Goal: Task Accomplishment & Management: Complete application form

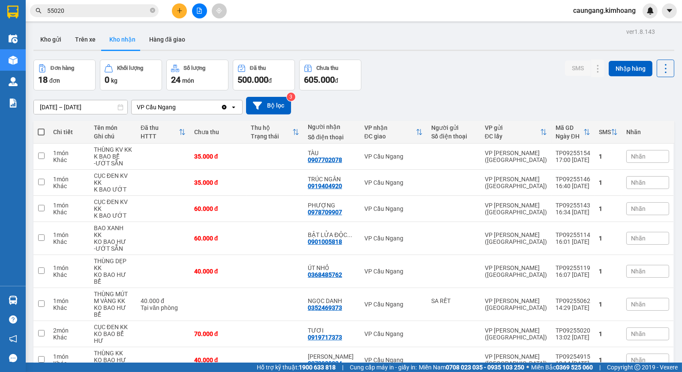
scroll to position [39, 0]
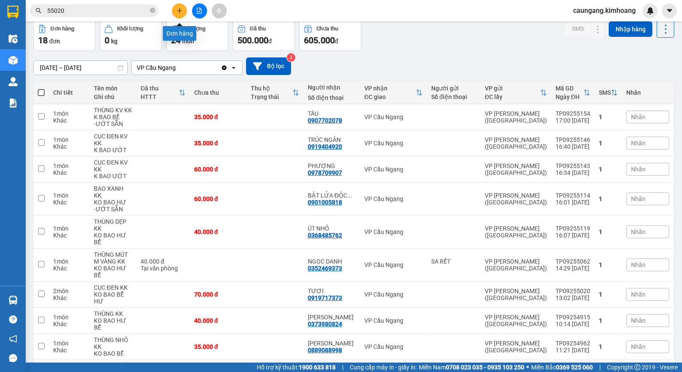
click at [177, 3] on div at bounding box center [199, 10] width 64 height 15
click at [176, 15] on button at bounding box center [179, 10] width 15 height 15
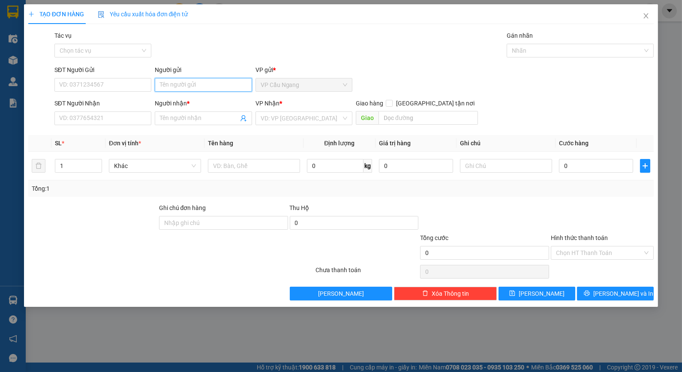
click at [177, 87] on input "Người gửi" at bounding box center [203, 85] width 97 height 14
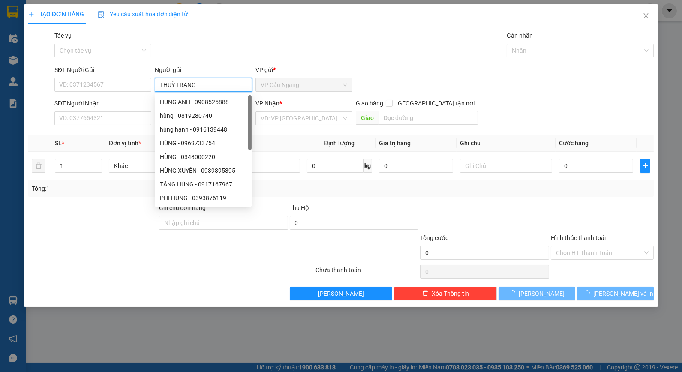
type input "THUỲ TRANG"
click at [199, 38] on div "Tác vụ Chọn tác vụ Gán nhãn Nhãn" at bounding box center [354, 46] width 603 height 30
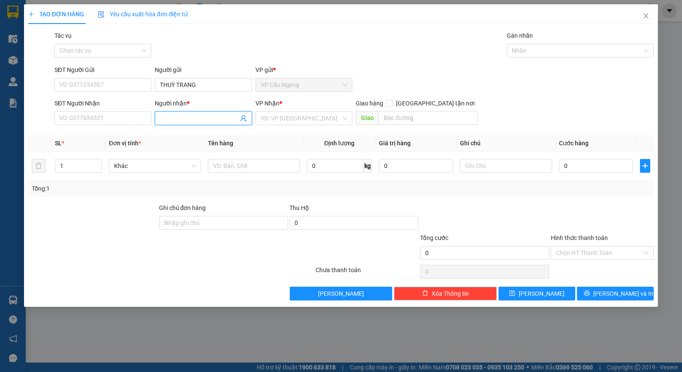
click at [196, 121] on input "Người nhận *" at bounding box center [199, 118] width 78 height 9
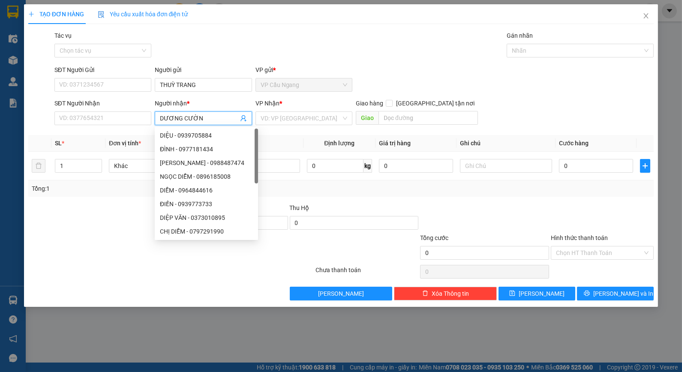
type input "[PERSON_NAME]"
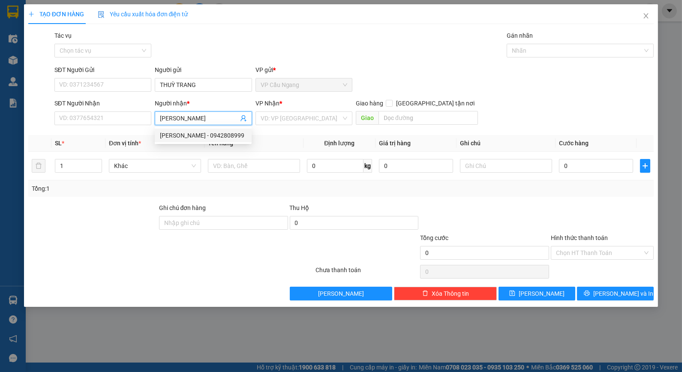
click at [188, 137] on div "[PERSON_NAME] - 0942808999" at bounding box center [203, 135] width 87 height 9
type input "0942808999"
type input "[PERSON_NAME]"
click at [287, 119] on input "search" at bounding box center [301, 118] width 81 height 13
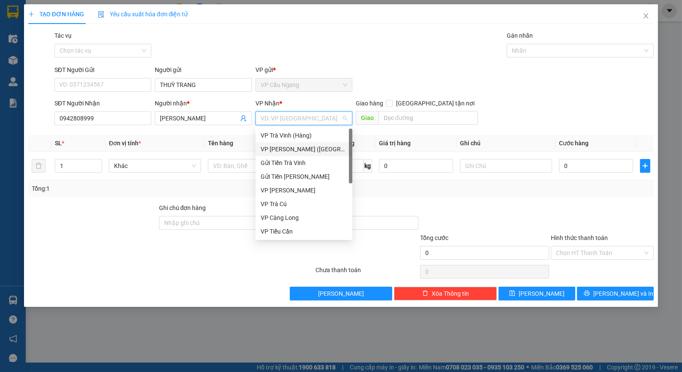
click at [301, 153] on div "VP [PERSON_NAME] ([GEOGRAPHIC_DATA])" at bounding box center [304, 148] width 87 height 9
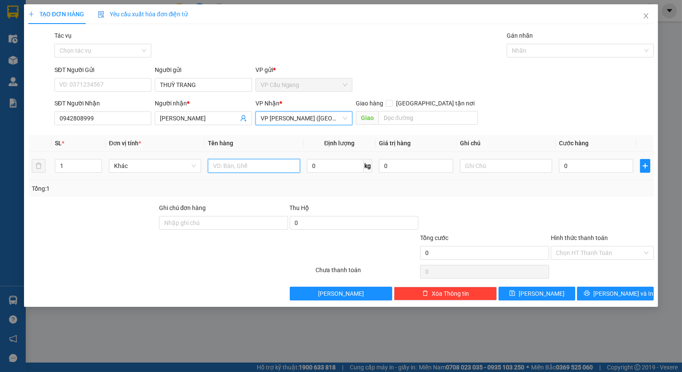
click at [249, 165] on input "text" at bounding box center [254, 166] width 92 height 14
type input "1 CỤC M ĐEN KV KK"
drag, startPoint x: 536, startPoint y: 185, endPoint x: 543, endPoint y: 183, distance: 7.5
click at [536, 185] on div "Tổng: 1" at bounding box center [341, 188] width 619 height 9
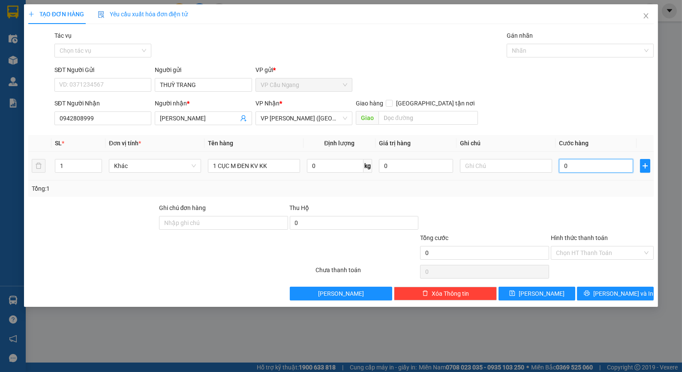
click at [576, 171] on input "0" at bounding box center [596, 166] width 74 height 14
type input "3"
type input "35"
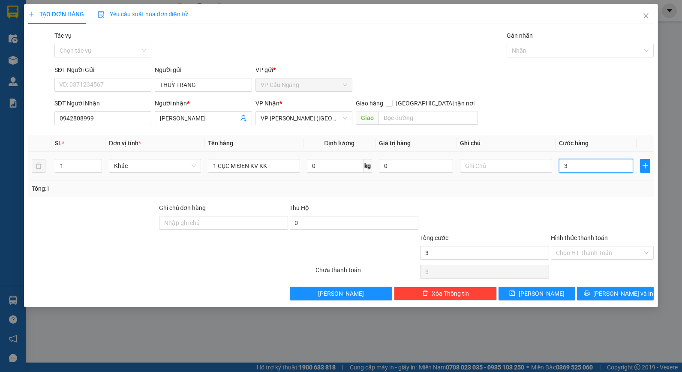
type input "35"
type input "35.000"
drag, startPoint x: 521, startPoint y: 199, endPoint x: 538, endPoint y: 209, distance: 19.2
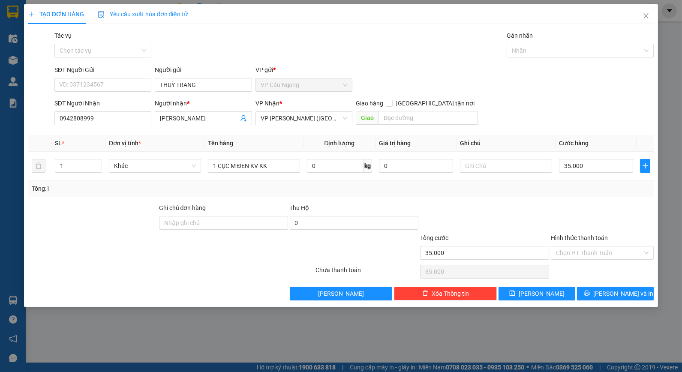
click at [529, 203] on div "Transit Pickup Surcharge Ids Transit Deliver Surcharge Ids Transit Deliver Surc…" at bounding box center [341, 166] width 626 height 270
drag, startPoint x: 591, startPoint y: 252, endPoint x: 599, endPoint y: 268, distance: 18.0
click at [592, 255] on input "Hình thức thanh toán" at bounding box center [599, 252] width 87 height 13
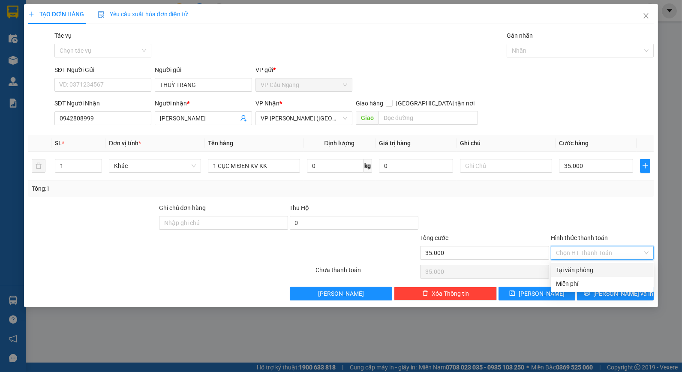
click at [599, 269] on div "Tại văn phòng" at bounding box center [602, 269] width 93 height 9
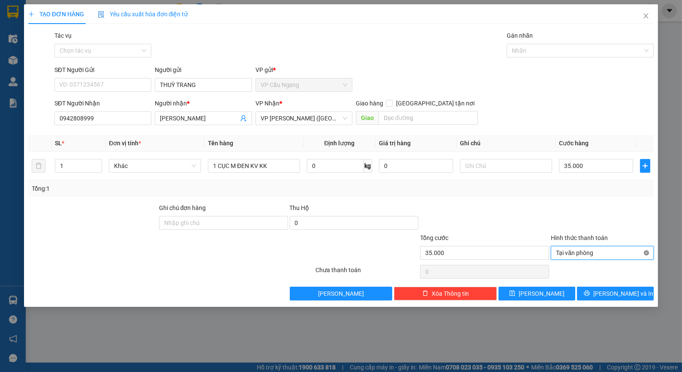
type input "35.000"
click at [606, 294] on button "[PERSON_NAME] và In" at bounding box center [615, 294] width 77 height 14
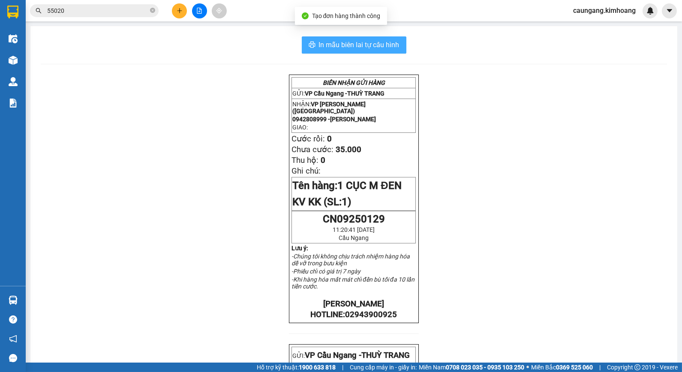
click at [320, 45] on span "In mẫu biên lai tự cấu hình" at bounding box center [359, 44] width 81 height 11
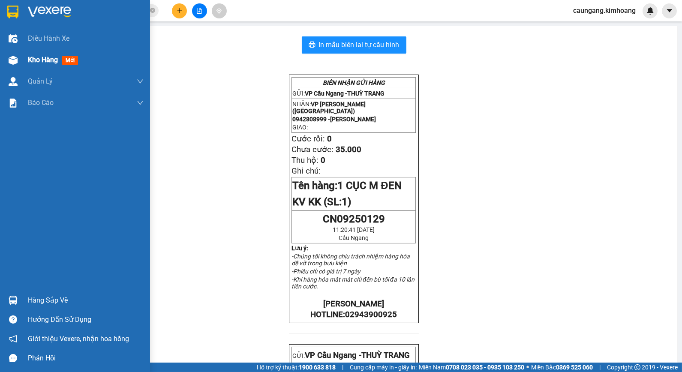
click at [28, 66] on div "Kho hàng mới" at bounding box center [86, 59] width 116 height 21
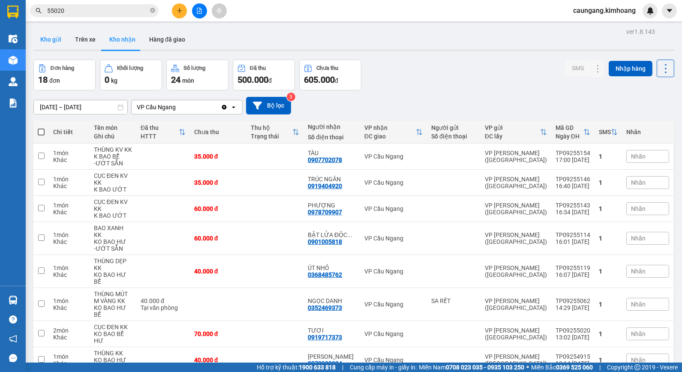
click at [58, 41] on button "Kho gửi" at bounding box center [50, 39] width 35 height 21
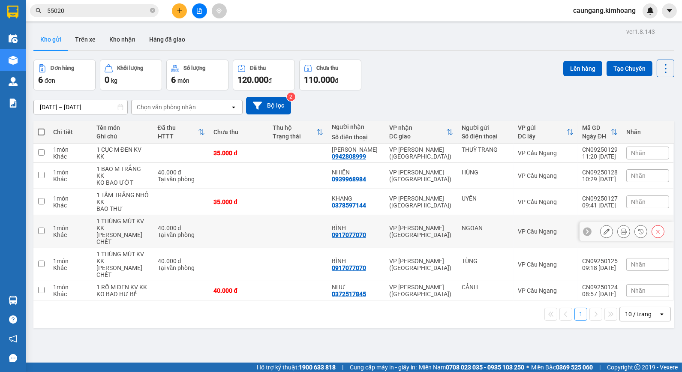
drag, startPoint x: 370, startPoint y: 228, endPoint x: 399, endPoint y: 266, distance: 48.0
click at [374, 233] on div "BÌNH 0917077070" at bounding box center [356, 232] width 49 height 14
checkbox input "true"
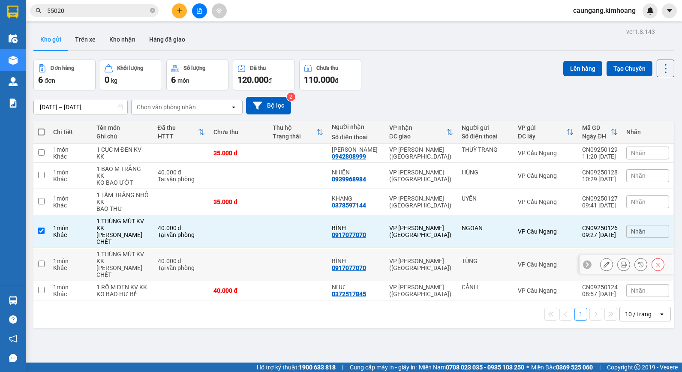
click at [399, 266] on div "VP [PERSON_NAME] ([GEOGRAPHIC_DATA])" at bounding box center [421, 265] width 64 height 14
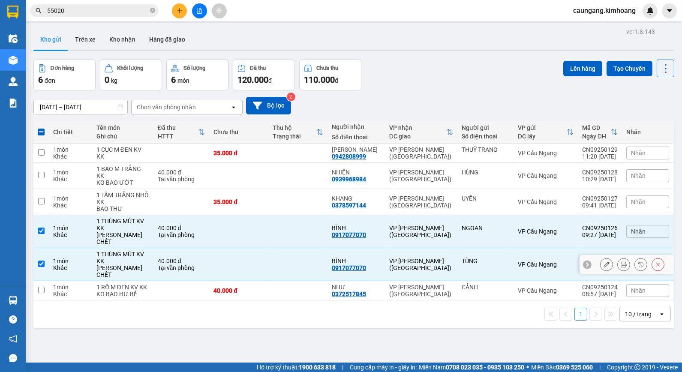
checkbox input "true"
click at [391, 293] on div "VP [PERSON_NAME] ([GEOGRAPHIC_DATA])" at bounding box center [421, 291] width 64 height 14
checkbox input "true"
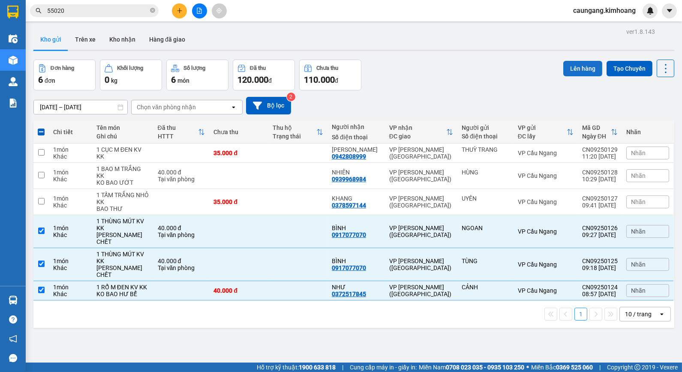
click at [581, 69] on button "Lên hàng" at bounding box center [582, 68] width 39 height 15
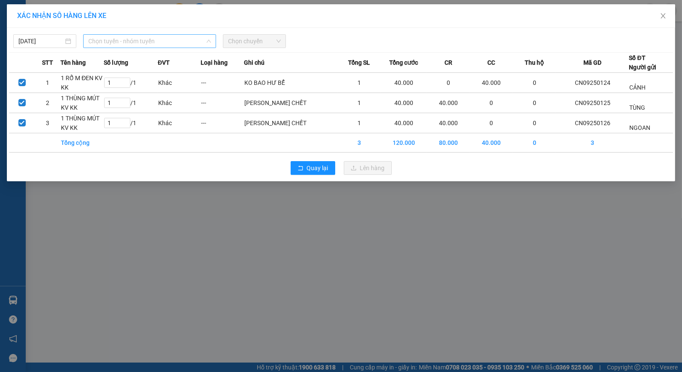
click at [180, 44] on span "Chọn tuyến - nhóm tuyến" at bounding box center [149, 41] width 123 height 13
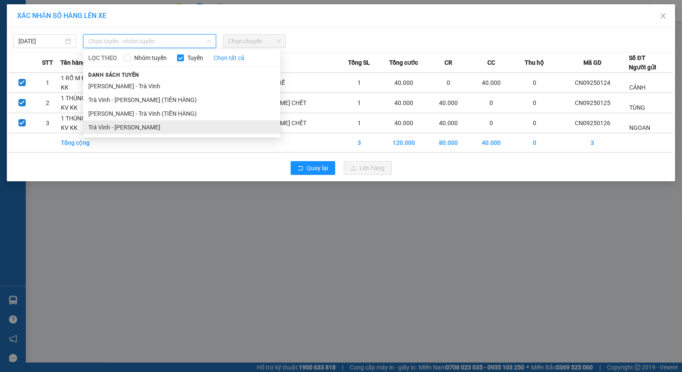
click at [162, 129] on li "Trà Vinh - [PERSON_NAME]" at bounding box center [181, 127] width 197 height 14
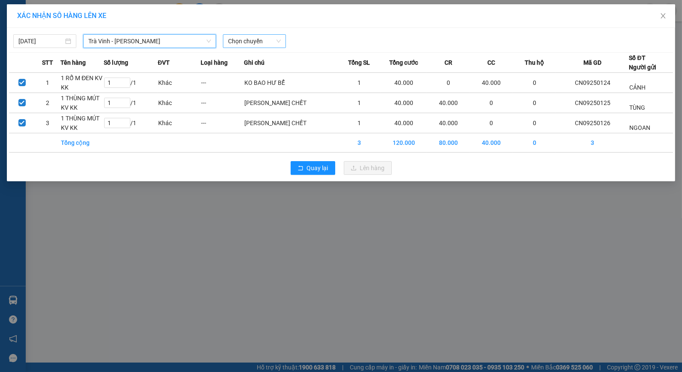
click at [258, 37] on span "Chọn chuyến" at bounding box center [254, 41] width 53 height 13
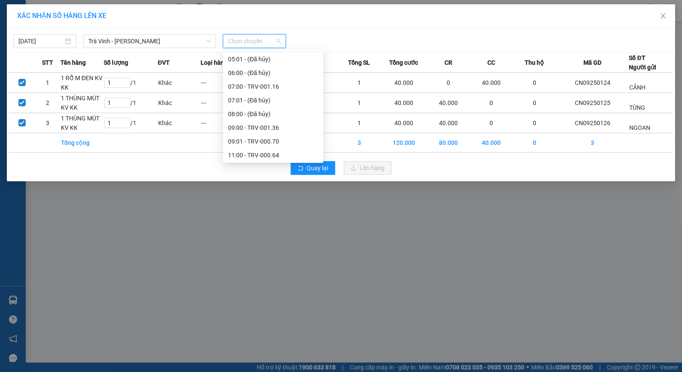
scroll to position [143, 0]
click at [257, 120] on div "11:01 (TC) - TRV-000.74 - (Đã hủy)" at bounding box center [273, 121] width 90 height 9
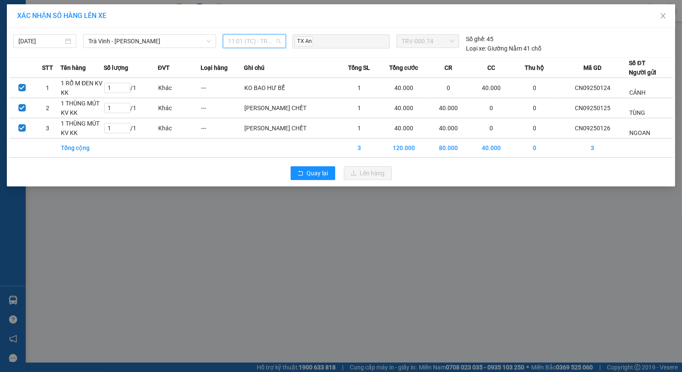
click at [263, 41] on span "11:01 (TC) - TRV-000.74 - (Đã hủy)" at bounding box center [254, 41] width 53 height 13
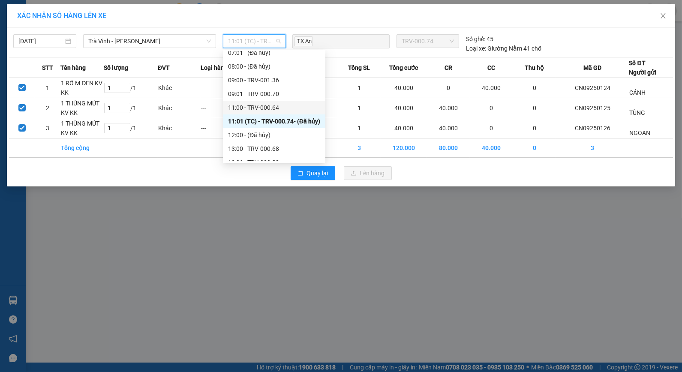
click at [264, 107] on div "11:00 - TRV-000.64" at bounding box center [274, 107] width 92 height 9
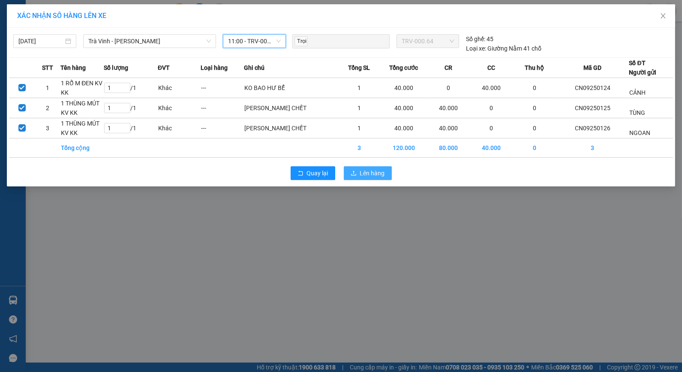
click at [359, 170] on button "Lên hàng" at bounding box center [368, 173] width 48 height 14
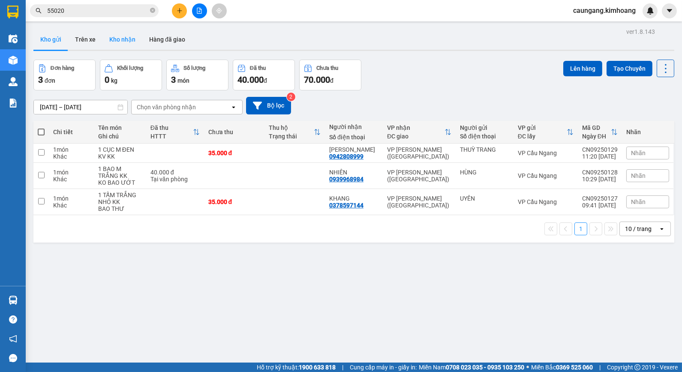
click at [123, 39] on button "Kho nhận" at bounding box center [122, 39] width 40 height 21
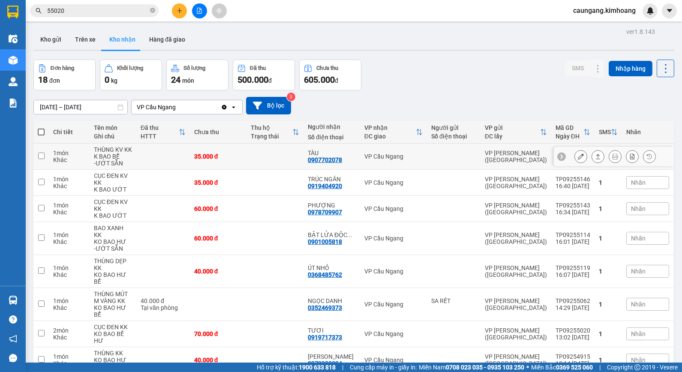
scroll to position [48, 0]
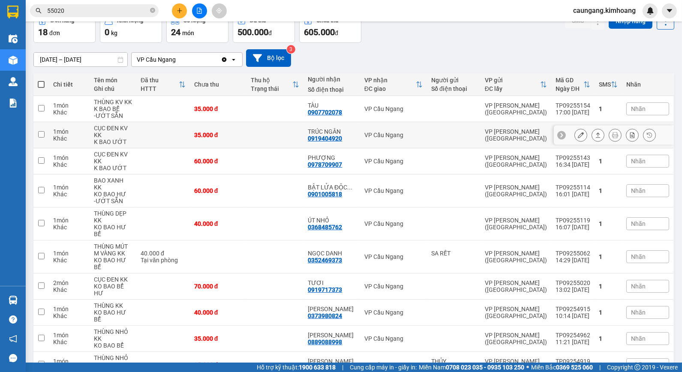
click at [268, 136] on td at bounding box center [274, 135] width 57 height 26
checkbox input "true"
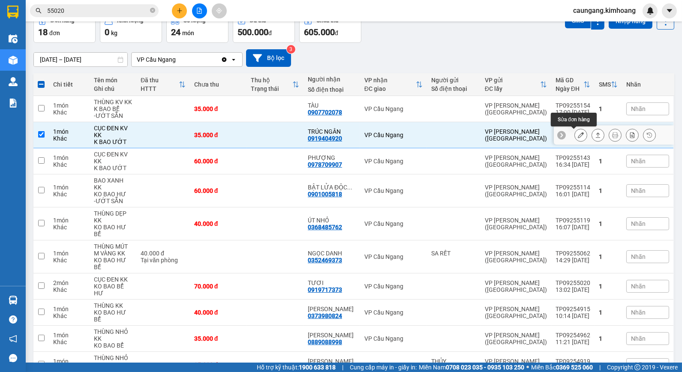
click at [578, 135] on icon at bounding box center [581, 135] width 6 height 6
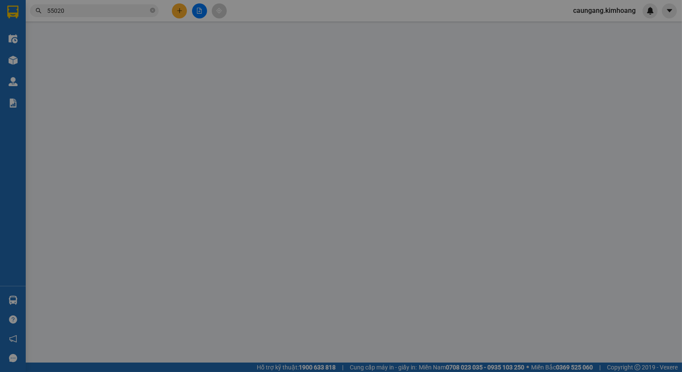
type input "0919404920"
type input "TRÚC NGÂN"
type input "35.000"
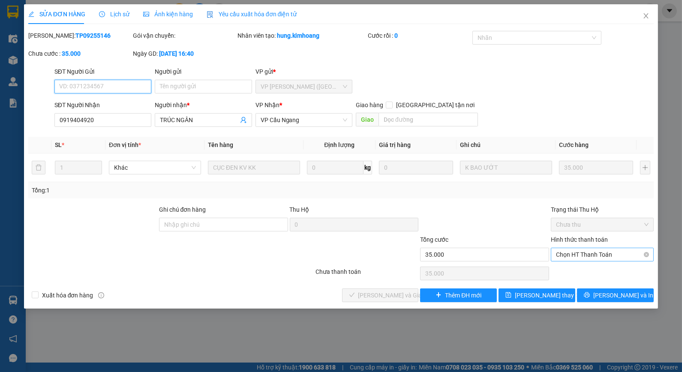
drag, startPoint x: 591, startPoint y: 254, endPoint x: 594, endPoint y: 260, distance: 6.0
click at [592, 255] on span "Chọn HT Thanh Toán" at bounding box center [602, 254] width 93 height 13
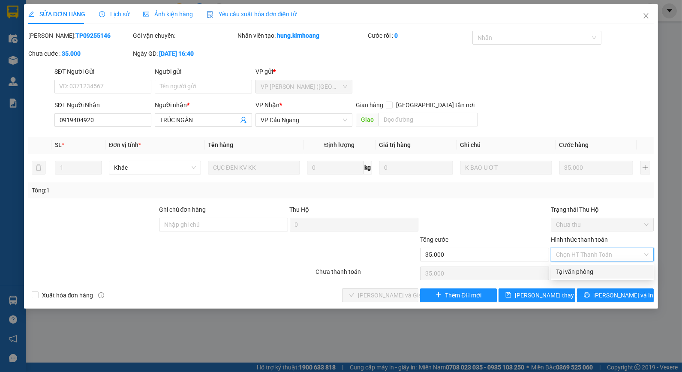
click at [588, 270] on div "Tại văn phòng" at bounding box center [602, 271] width 93 height 9
type input "0"
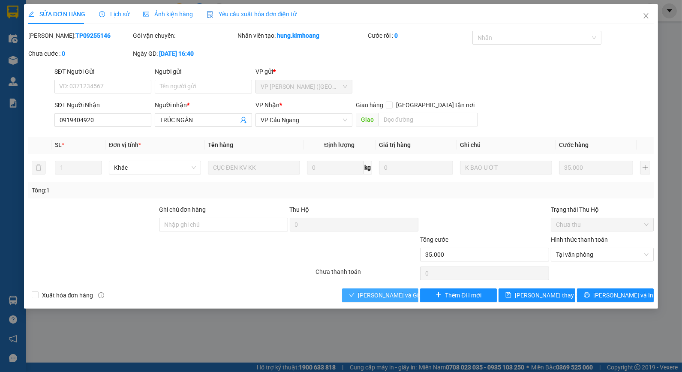
click at [389, 291] on span "[PERSON_NAME] và Giao hàng" at bounding box center [399, 295] width 82 height 9
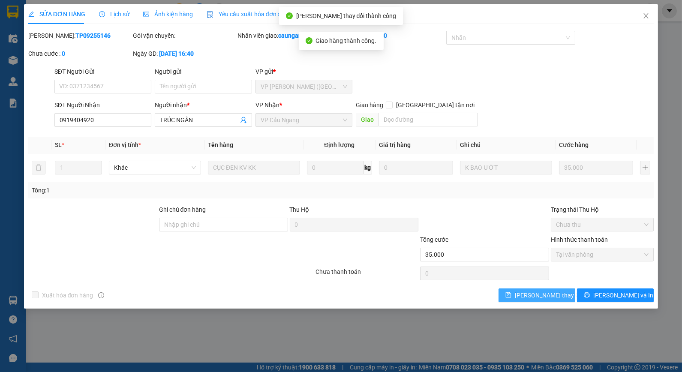
click at [533, 291] on span "[PERSON_NAME] thay đổi" at bounding box center [549, 295] width 69 height 9
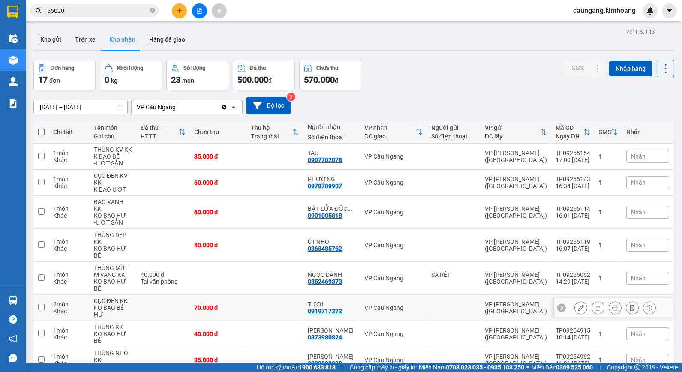
click at [516, 301] on div "VP [PERSON_NAME] ([GEOGRAPHIC_DATA])" at bounding box center [516, 308] width 62 height 14
checkbox input "true"
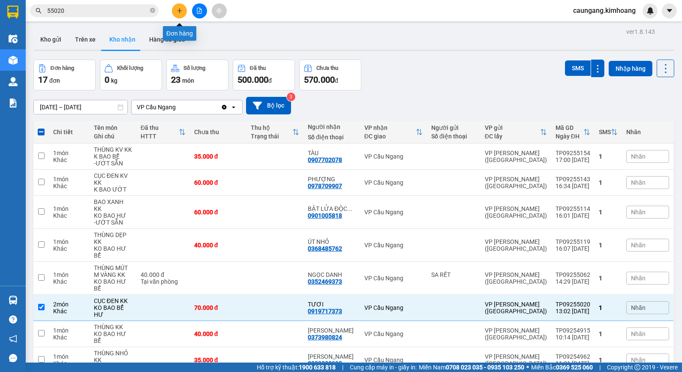
click at [178, 10] on icon "plus" at bounding box center [179, 10] width 5 height 0
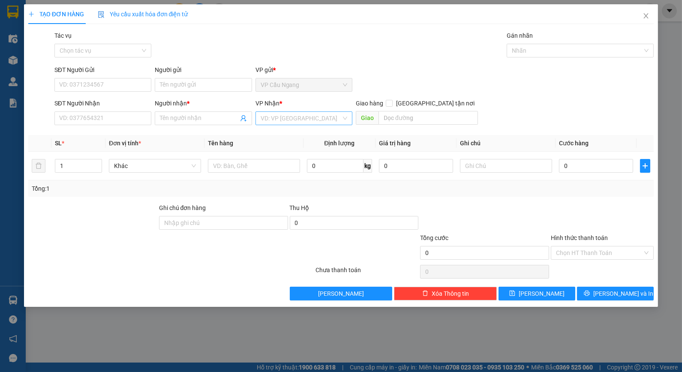
click at [298, 121] on input "search" at bounding box center [301, 118] width 81 height 13
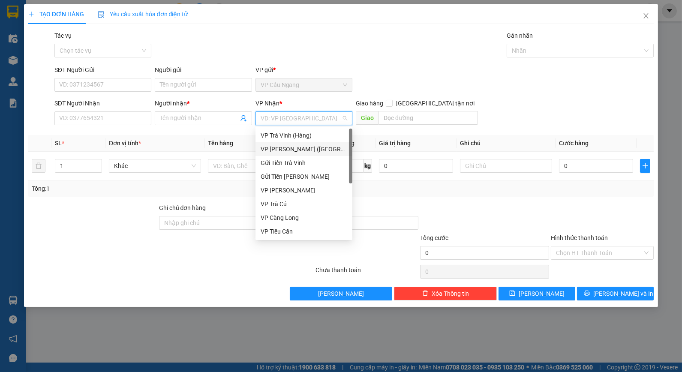
click at [303, 146] on div "VP [PERSON_NAME] ([GEOGRAPHIC_DATA])" at bounding box center [304, 148] width 87 height 9
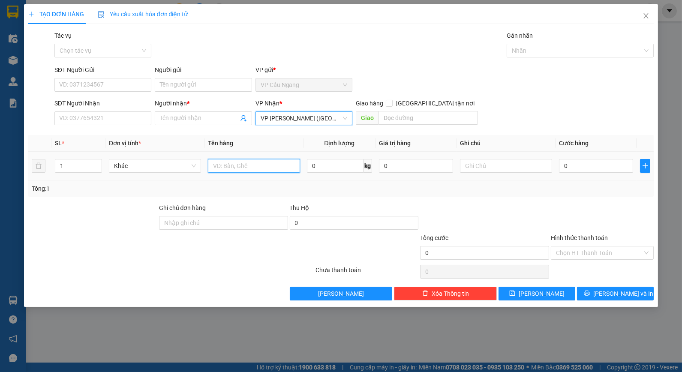
click at [231, 168] on input "text" at bounding box center [254, 166] width 92 height 14
type input "1 THÙNG MÚT KV KK"
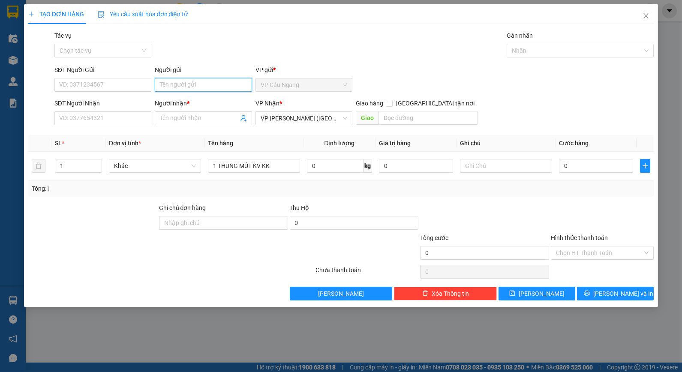
click at [182, 81] on input "Người gửi" at bounding box center [203, 85] width 97 height 14
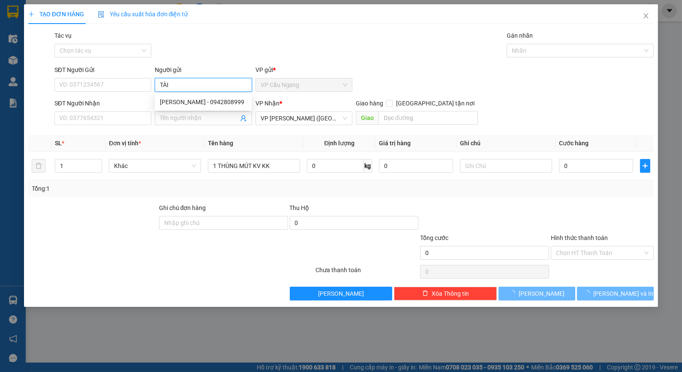
type input "TÀI"
click at [211, 57] on div "Tác vụ Chọn tác vụ Gán nhãn Nhãn" at bounding box center [354, 46] width 603 height 30
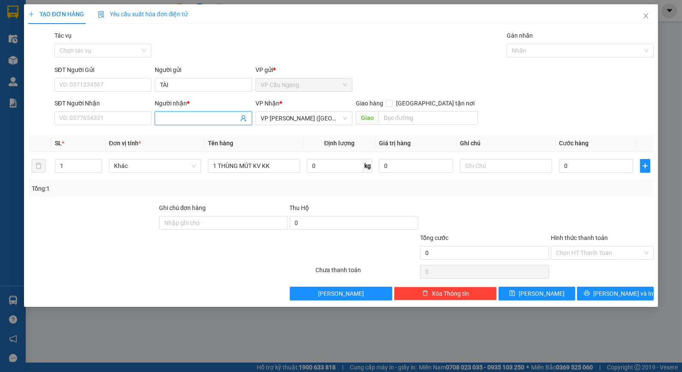
click at [189, 117] on input "Người nhận *" at bounding box center [199, 118] width 78 height 9
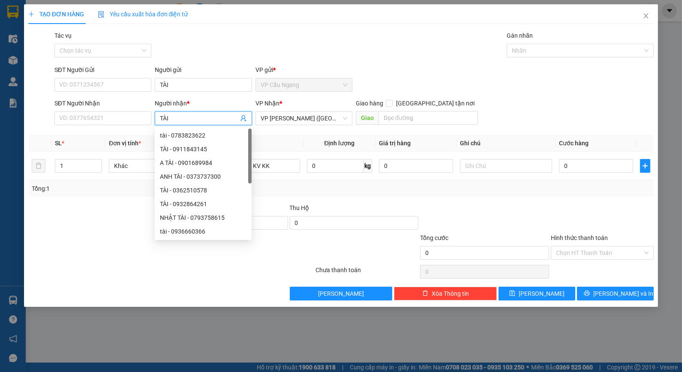
type input "TÀI"
click at [207, 57] on div "Tác vụ Chọn tác vụ Gán nhãn Nhãn" at bounding box center [354, 46] width 603 height 30
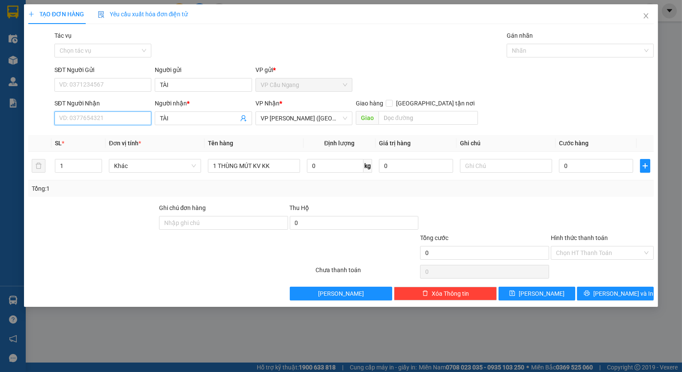
click at [114, 121] on input "SĐT Người Nhận" at bounding box center [102, 118] width 97 height 14
click at [140, 121] on input "SĐT Người Nhận" at bounding box center [102, 118] width 97 height 14
type input "0329780979"
click at [89, 206] on div at bounding box center [92, 218] width 131 height 30
click at [607, 211] on div at bounding box center [602, 218] width 105 height 30
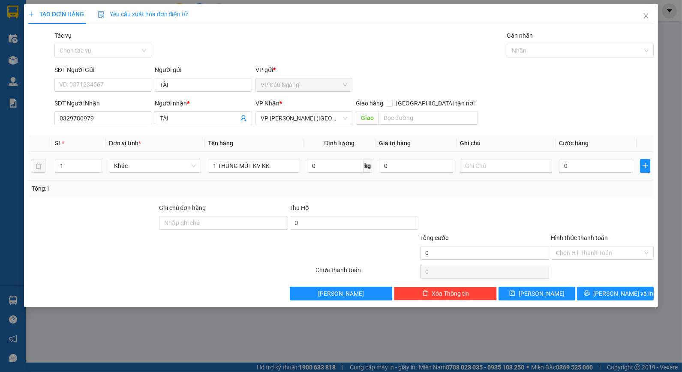
click at [507, 174] on td at bounding box center [505, 166] width 99 height 29
click at [513, 168] on input "text" at bounding box center [506, 166] width 92 height 14
type input "KO BAO HƯ"
click at [550, 195] on div "Tổng: 1" at bounding box center [341, 188] width 626 height 16
click at [588, 170] on input "0" at bounding box center [596, 166] width 74 height 14
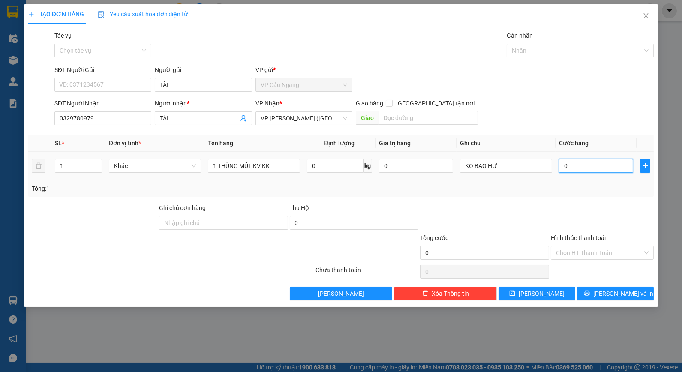
type input "3"
type input "35"
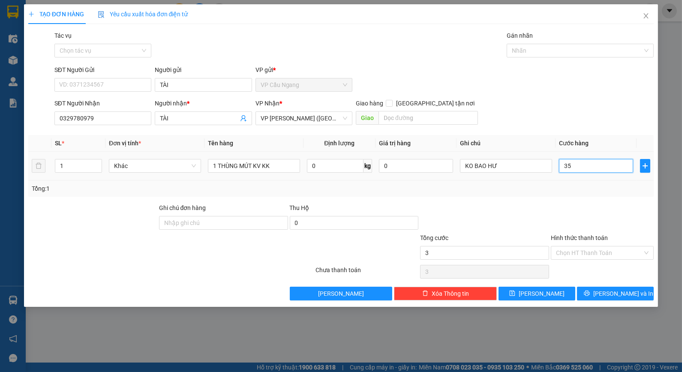
type input "35"
type input "35.000"
click at [564, 192] on div "Tổng: 1" at bounding box center [341, 188] width 619 height 9
drag, startPoint x: 571, startPoint y: 253, endPoint x: 577, endPoint y: 263, distance: 11.3
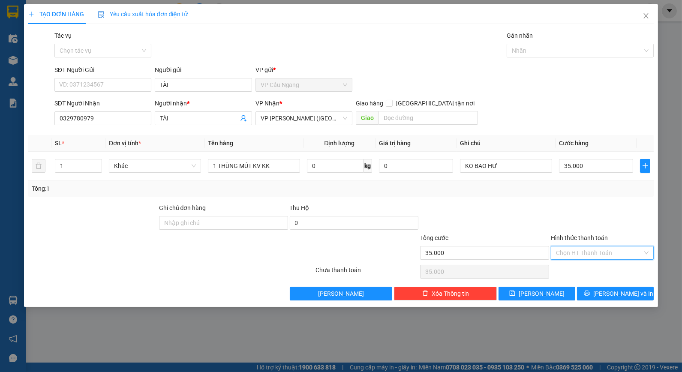
click at [574, 255] on input "Hình thức thanh toán" at bounding box center [599, 252] width 87 height 13
click at [579, 267] on div "Tại văn phòng" at bounding box center [602, 269] width 93 height 9
type input "0"
click at [598, 291] on button "[PERSON_NAME] và In" at bounding box center [615, 294] width 77 height 14
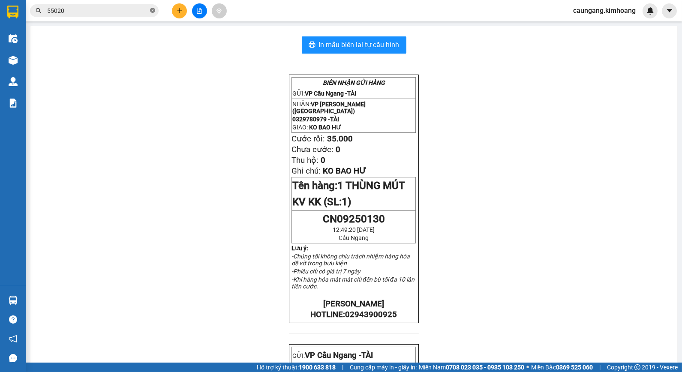
click at [152, 10] on icon "close-circle" at bounding box center [152, 10] width 5 height 5
click at [131, 9] on input "text" at bounding box center [97, 10] width 101 height 9
click at [138, 9] on input "text" at bounding box center [97, 10] width 101 height 9
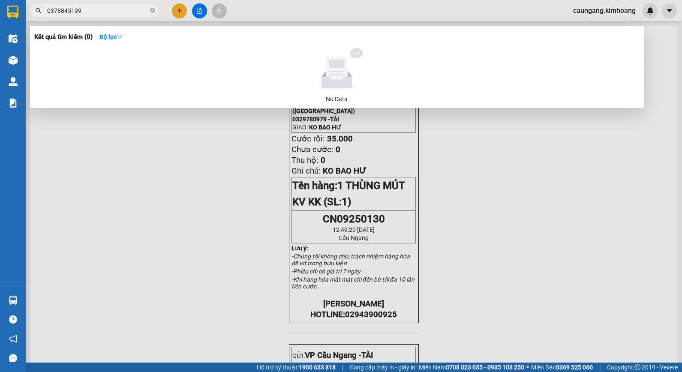
type input "0378845199"
click at [125, 131] on div at bounding box center [341, 186] width 682 height 372
drag, startPoint x: 60, startPoint y: 15, endPoint x: 69, endPoint y: 15, distance: 8.6
click at [69, 15] on input "0378845199" at bounding box center [97, 10] width 101 height 9
click at [186, 131] on div at bounding box center [341, 186] width 682 height 372
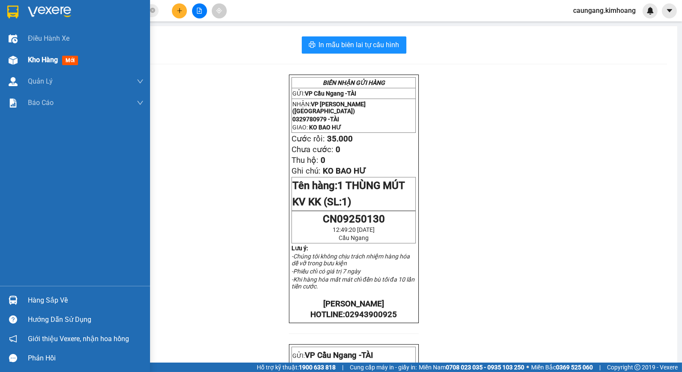
click at [32, 62] on span "Kho hàng" at bounding box center [43, 60] width 30 height 8
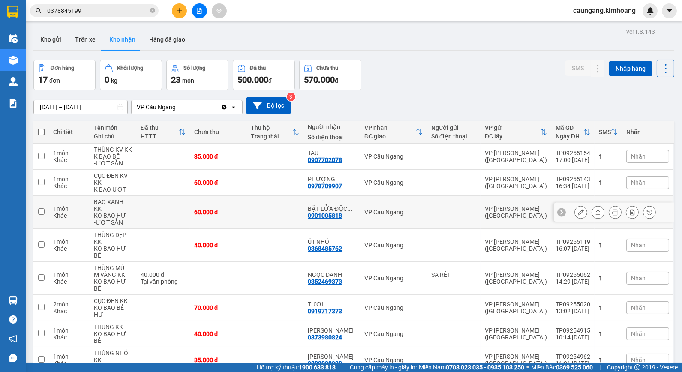
scroll to position [64, 0]
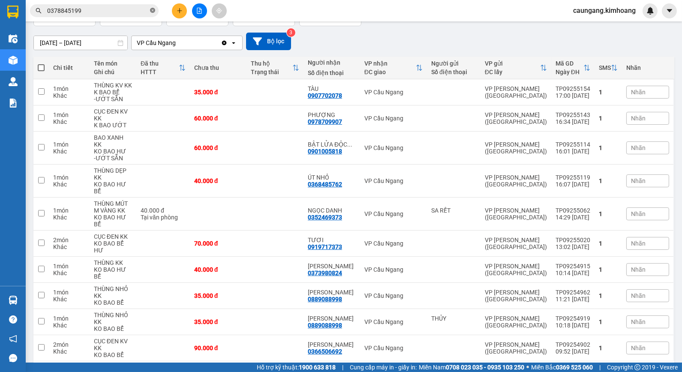
click at [154, 11] on icon "close-circle" at bounding box center [152, 10] width 5 height 5
click at [139, 9] on input "text" at bounding box center [97, 10] width 101 height 9
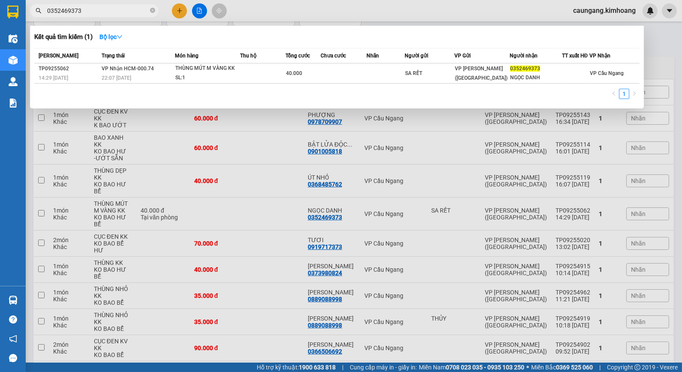
type input "0352469373"
click at [271, 4] on div at bounding box center [341, 186] width 682 height 372
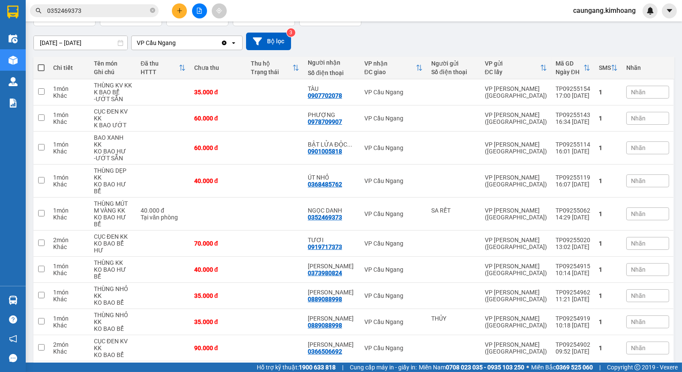
scroll to position [0, 0]
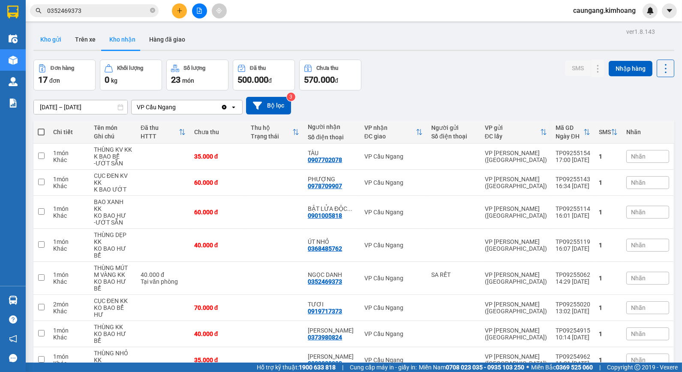
click at [48, 33] on button "Kho gửi" at bounding box center [50, 39] width 35 height 21
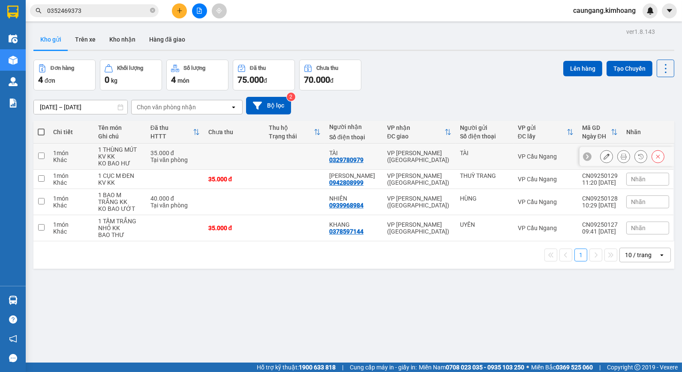
click at [621, 156] on icon at bounding box center [624, 156] width 6 height 6
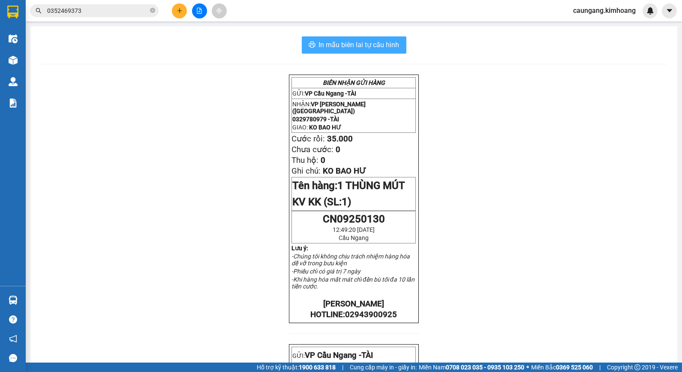
click at [376, 36] on button "In mẫu biên lai tự cấu hình" at bounding box center [354, 44] width 105 height 17
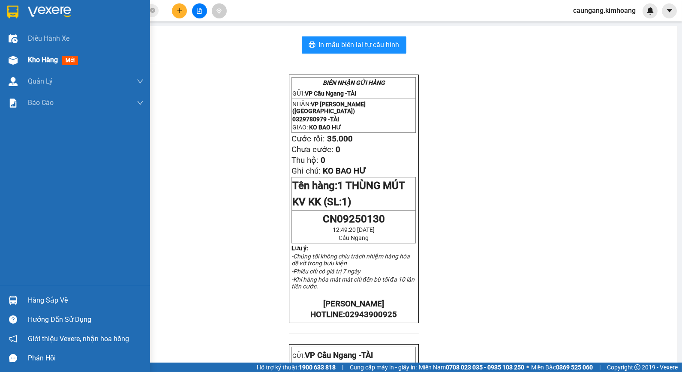
click at [32, 60] on span "Kho hàng" at bounding box center [43, 60] width 30 height 8
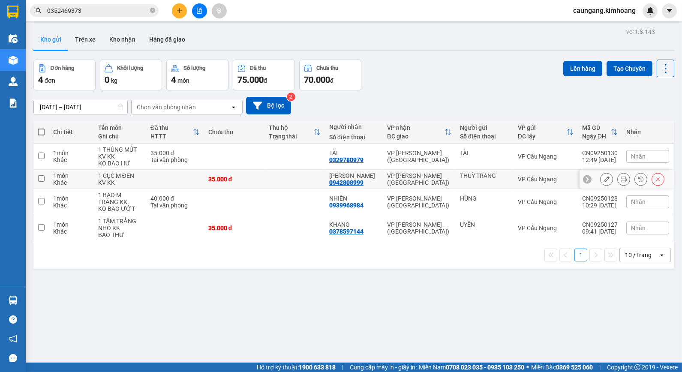
click at [288, 180] on td at bounding box center [294, 179] width 60 height 19
checkbox input "true"
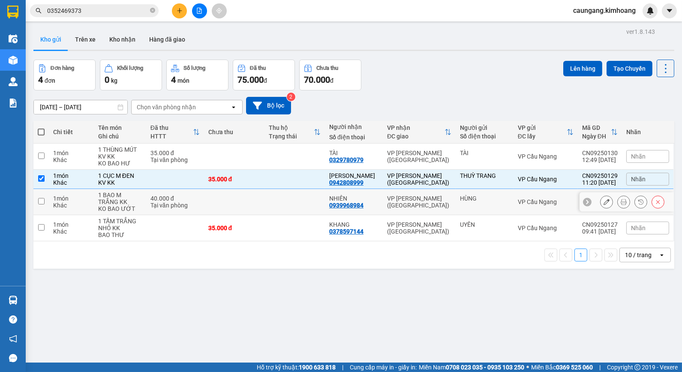
click at [293, 196] on td at bounding box center [294, 202] width 60 height 26
checkbox input "true"
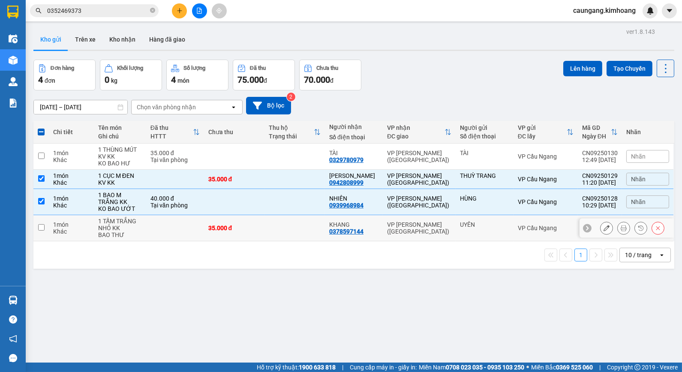
click at [283, 231] on td at bounding box center [294, 228] width 60 height 26
checkbox input "true"
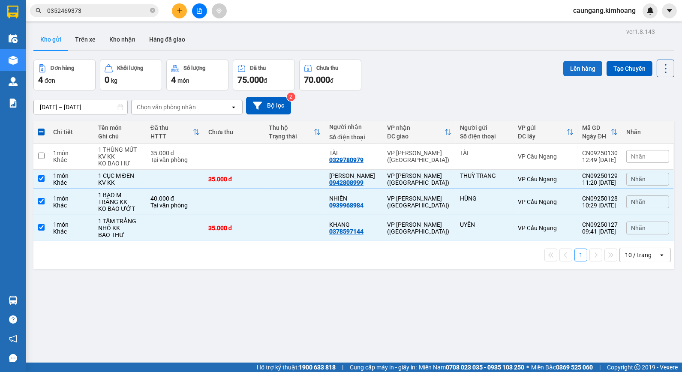
click at [575, 66] on button "Lên hàng" at bounding box center [582, 68] width 39 height 15
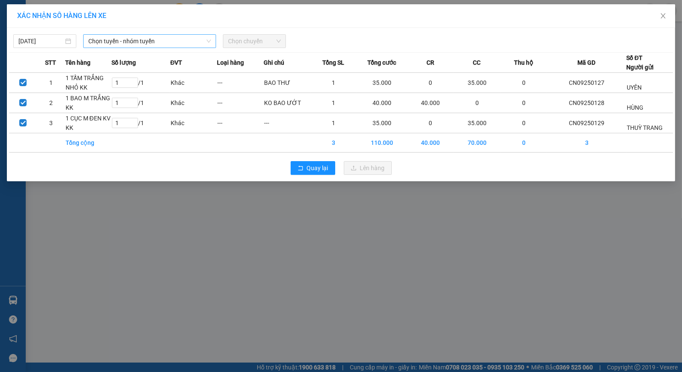
click at [147, 46] on span "Chọn tuyến - nhóm tuyến" at bounding box center [149, 41] width 123 height 13
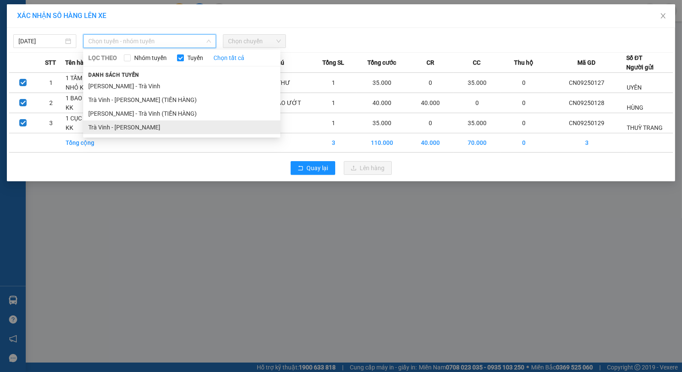
click at [146, 131] on li "Trà Vinh - [PERSON_NAME]" at bounding box center [181, 127] width 197 height 14
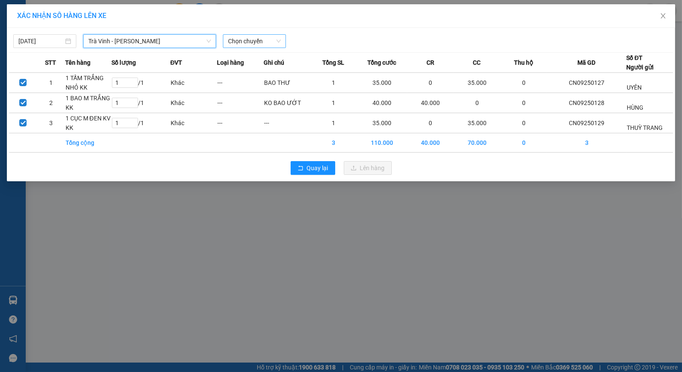
click at [272, 40] on span "Chọn chuyến" at bounding box center [254, 41] width 53 height 13
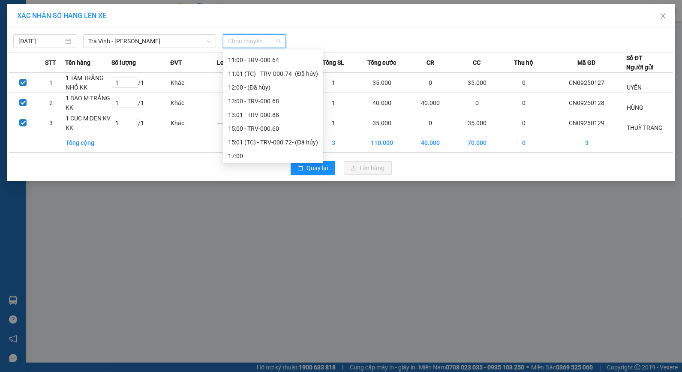
scroll to position [219, 0]
click at [258, 81] on div "13:01 - TRV-000.88" at bounding box center [273, 85] width 90 height 9
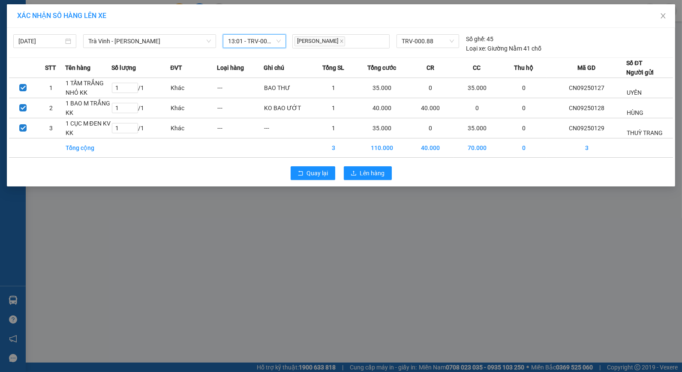
click at [253, 45] on span "13:01 - TRV-000.88" at bounding box center [254, 41] width 53 height 13
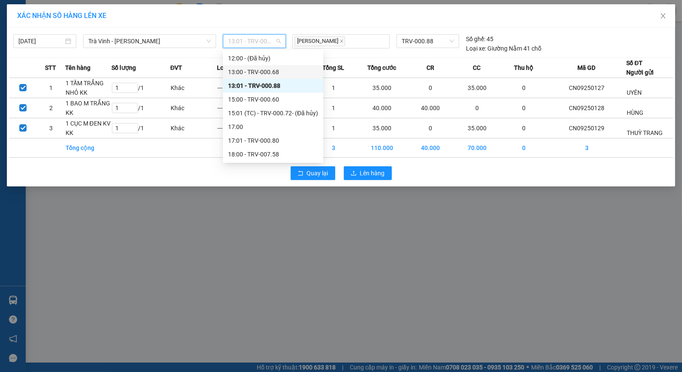
click at [274, 69] on div "13:00 - TRV-000.68" at bounding box center [273, 71] width 90 height 9
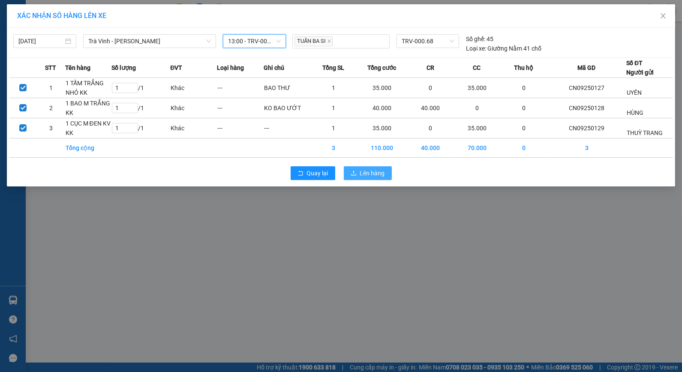
click at [359, 174] on button "Lên hàng" at bounding box center [368, 173] width 48 height 14
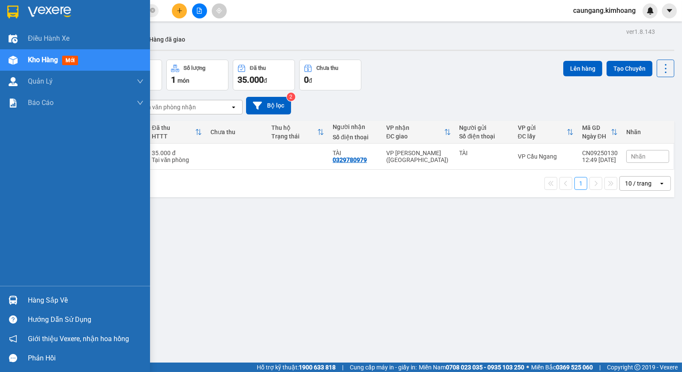
click at [45, 309] on div "Hàng sắp về" at bounding box center [75, 300] width 150 height 19
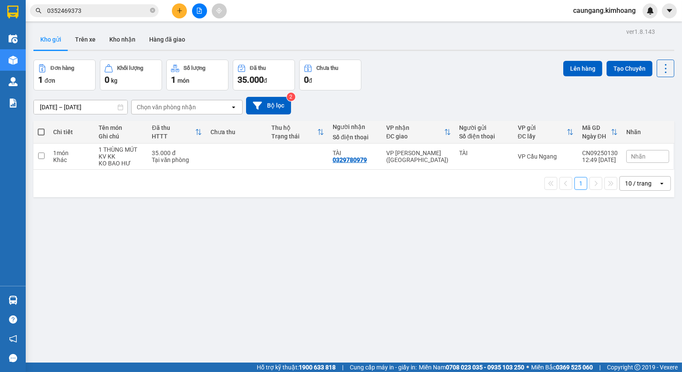
click at [443, 272] on section "Kết quả tìm kiếm ( 1 ) Bộ lọc Mã ĐH Trạng thái Món hàng Thu hộ Tổng cước Chưa c…" at bounding box center [341, 186] width 682 height 372
click at [89, 38] on button "Trên xe" at bounding box center [85, 39] width 34 height 21
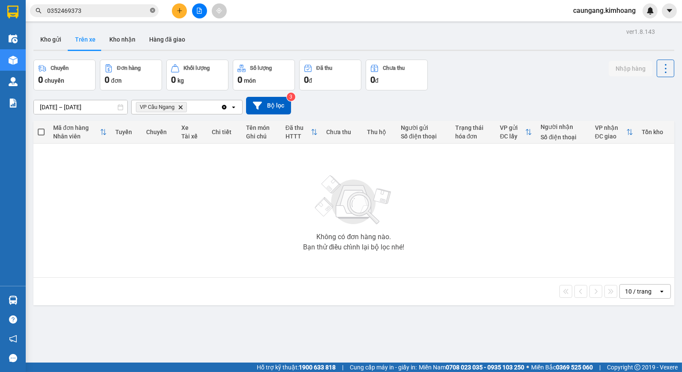
click at [153, 11] on icon "close-circle" at bounding box center [152, 10] width 5 height 5
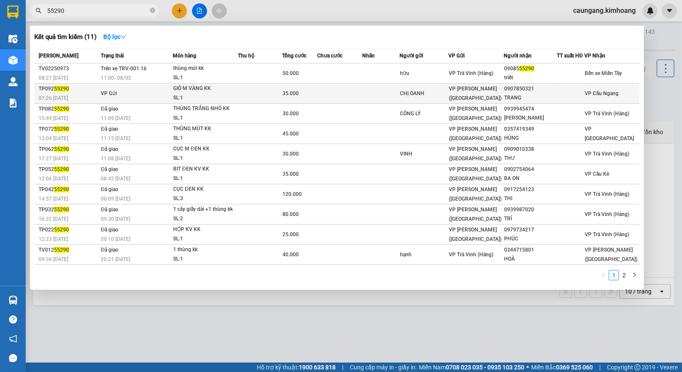
type input "55290"
click at [360, 89] on td at bounding box center [339, 94] width 45 height 20
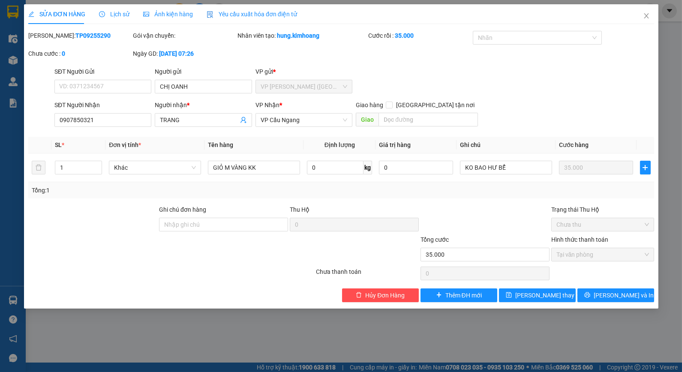
type input "CHỊ OANH"
type input "0907850321"
type input "TRANG"
type input "35.000"
drag, startPoint x: 72, startPoint y: 120, endPoint x: 83, endPoint y: 120, distance: 10.7
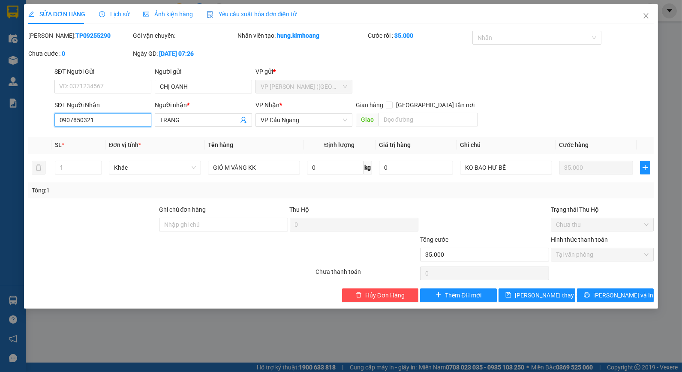
click at [83, 120] on input "0907850321" at bounding box center [102, 120] width 97 height 14
